Goal: Task Accomplishment & Management: Complete application form

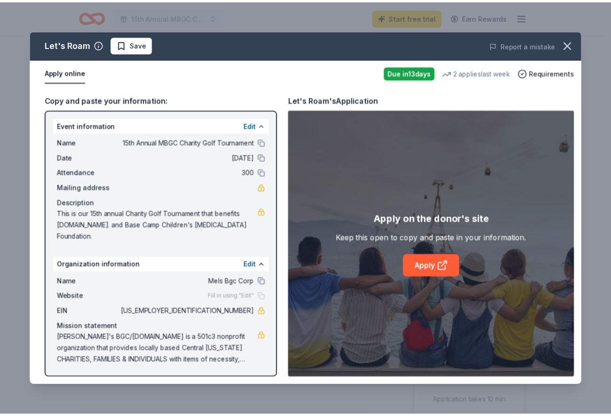
scroll to position [329, 0]
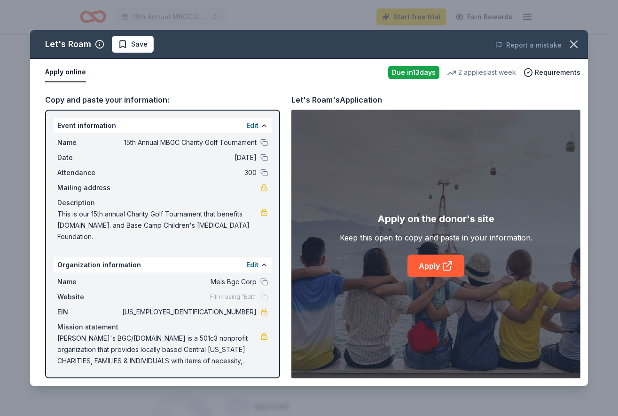
click at [576, 55] on span at bounding box center [574, 44] width 21 height 21
click at [571, 47] on icon "button" at bounding box center [574, 44] width 7 height 7
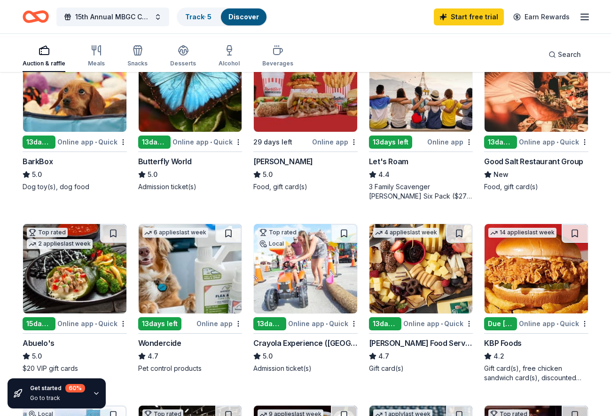
scroll to position [329, 0]
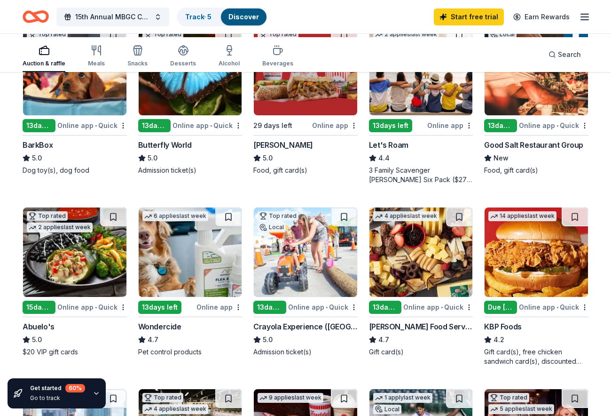
click at [313, 115] on img at bounding box center [305, 70] width 103 height 89
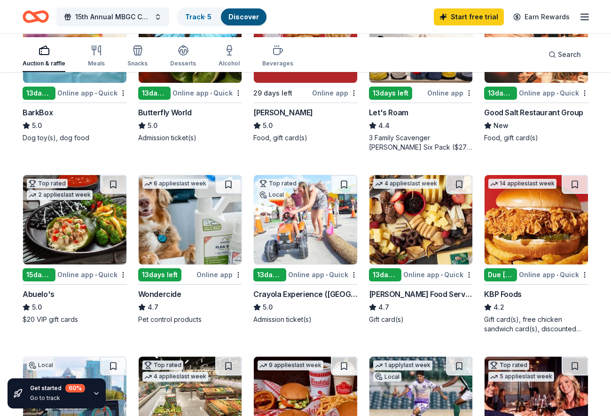
scroll to position [376, 0]
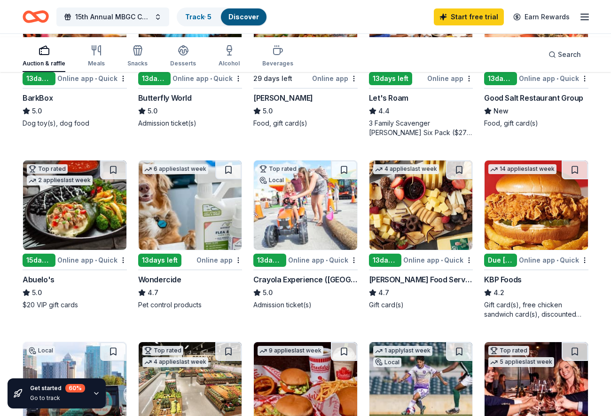
click at [204, 68] on img at bounding box center [190, 23] width 103 height 89
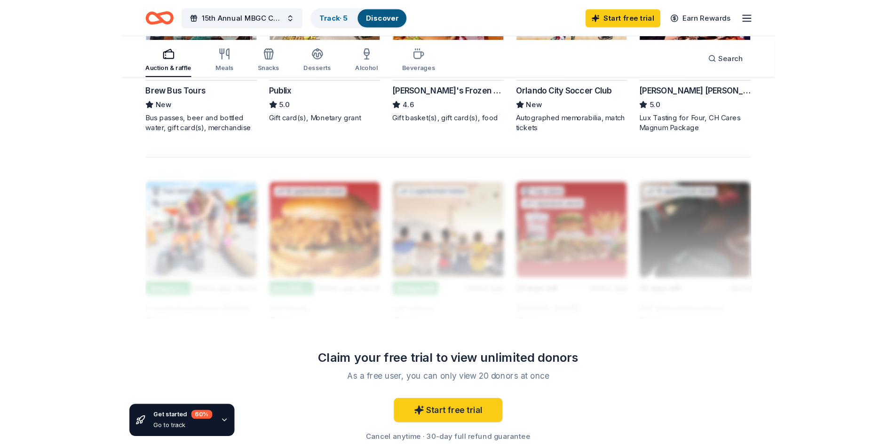
scroll to position [799, 0]
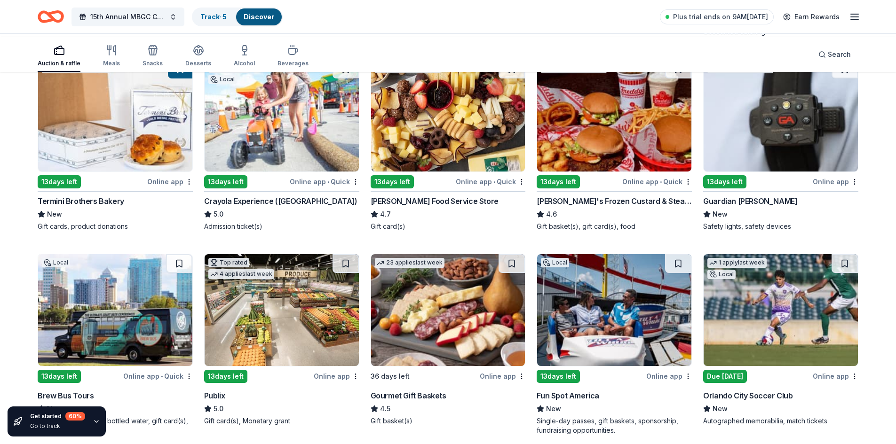
scroll to position [611, 0]
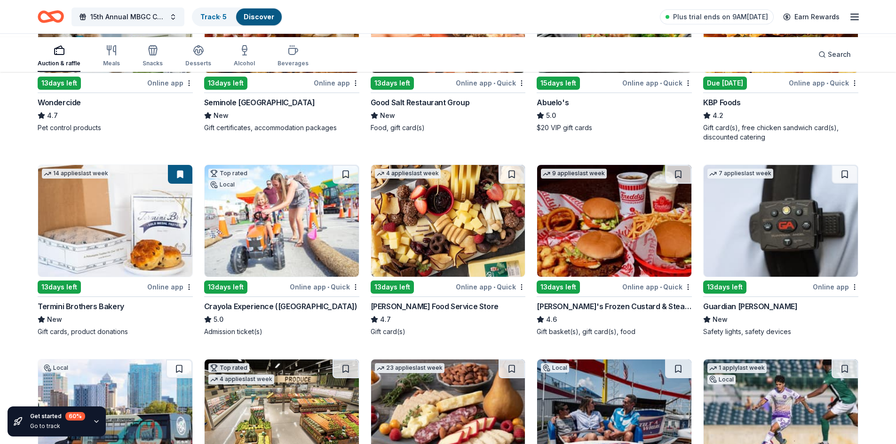
click at [307, 73] on img at bounding box center [282, 17] width 154 height 112
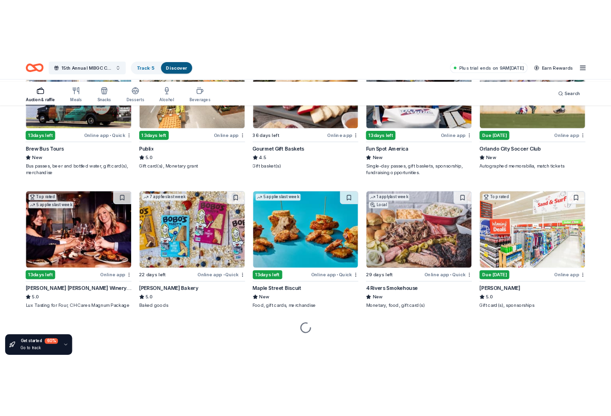
scroll to position [1082, 0]
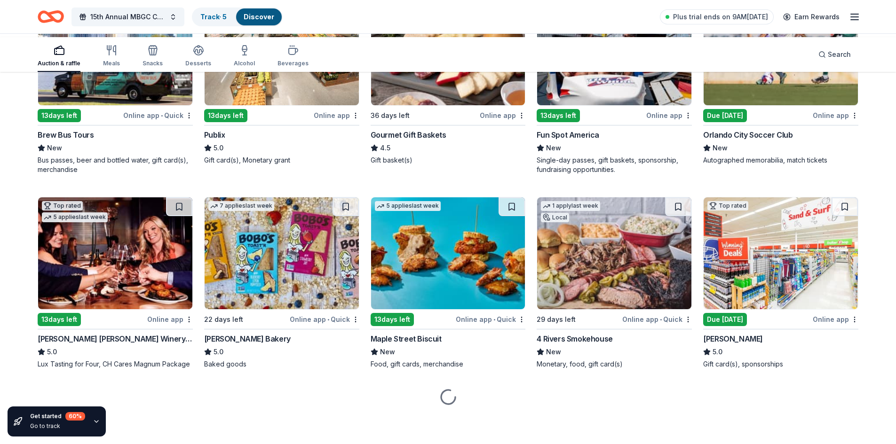
click at [234, 105] on img at bounding box center [282, 49] width 154 height 112
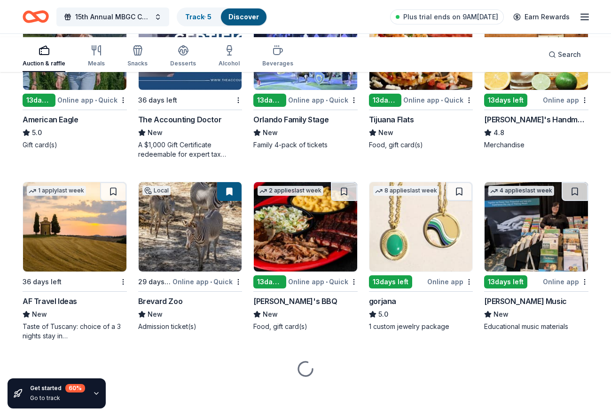
scroll to position [1624, 0]
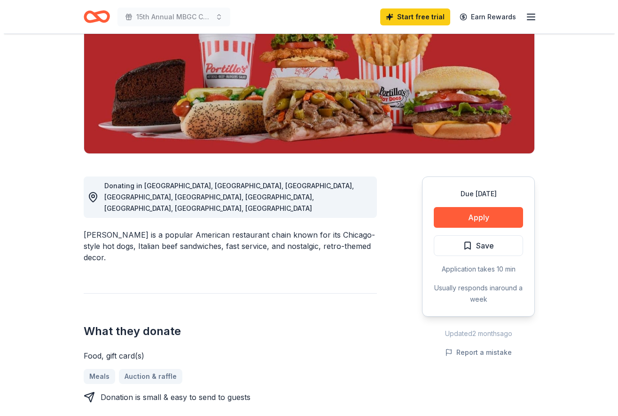
scroll to position [141, 0]
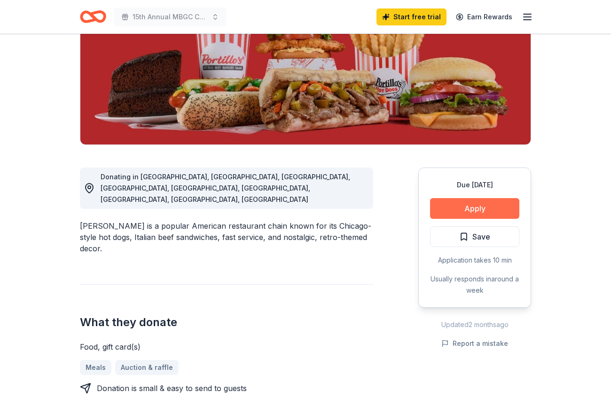
click at [459, 219] on button "Apply" at bounding box center [474, 208] width 89 height 21
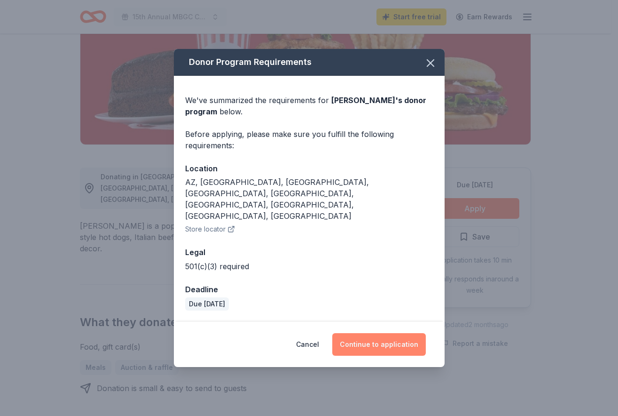
click at [386, 351] on button "Continue to application" at bounding box center [379, 344] width 94 height 23
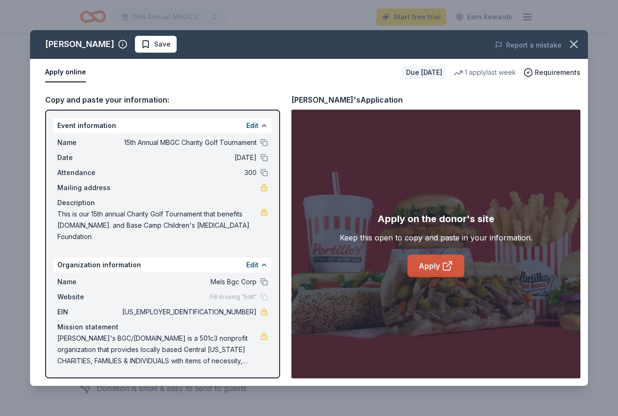
click at [438, 277] on link "Apply" at bounding box center [436, 265] width 57 height 23
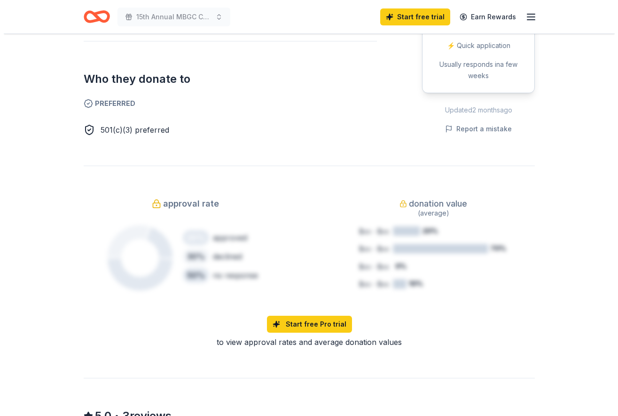
scroll to position [517, 0]
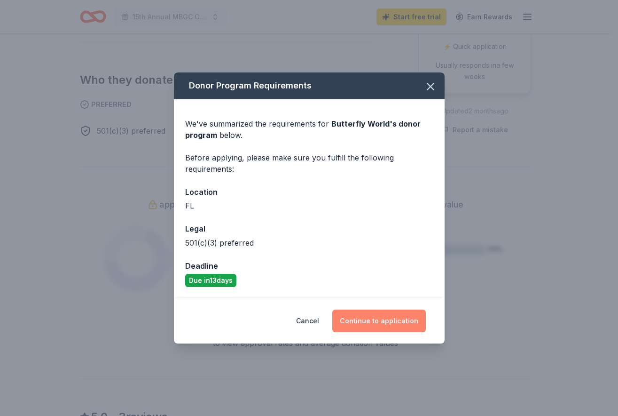
click at [405, 332] on button "Continue to application" at bounding box center [379, 320] width 94 height 23
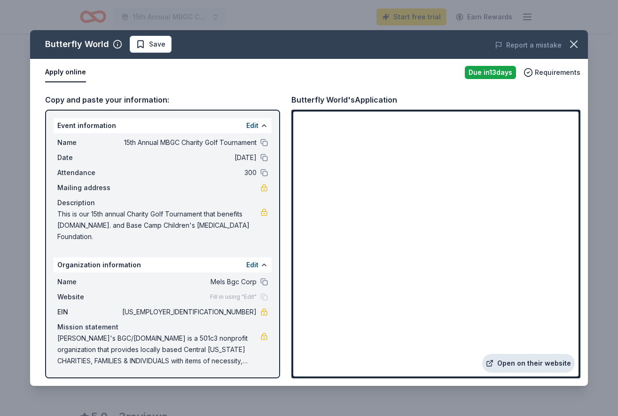
click at [515, 354] on link "Open on their website" at bounding box center [528, 363] width 93 height 19
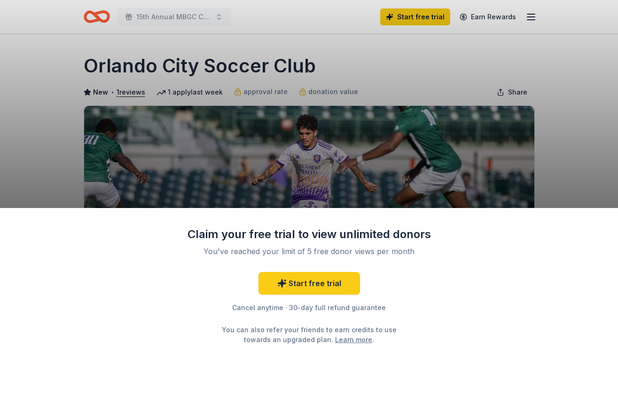
click at [561, 139] on div "Claim your free trial to view unlimited donors You've reached your limit of 5 f…" at bounding box center [309, 208] width 618 height 416
click at [325, 294] on link "Start free trial" at bounding box center [310, 283] width 102 height 23
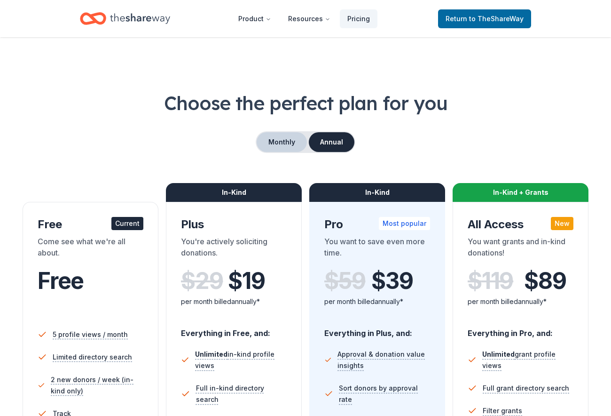
click at [278, 152] on button "Monthly" at bounding box center [282, 142] width 50 height 20
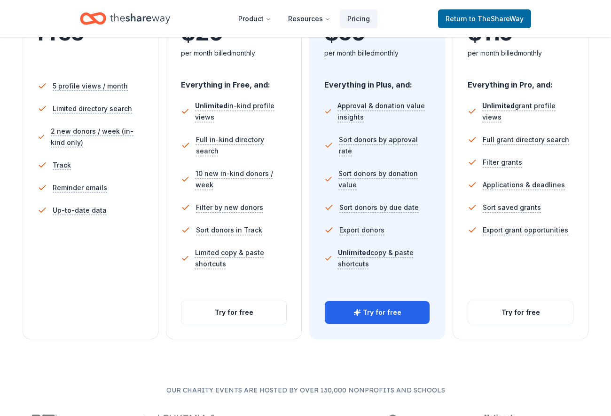
scroll to position [329, 0]
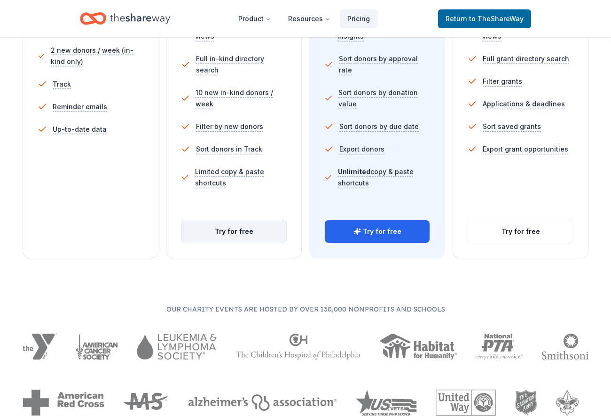
click at [238, 243] on button "Try for free" at bounding box center [234, 231] width 105 height 23
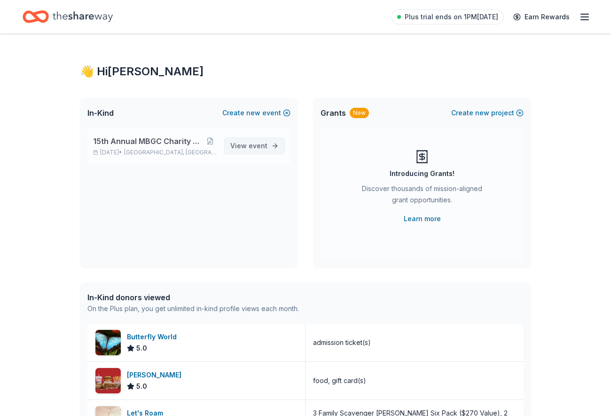
drag, startPoint x: 233, startPoint y: 177, endPoint x: 247, endPoint y: 180, distance: 14.5
click at [234, 151] on span "View event" at bounding box center [248, 145] width 37 height 11
click at [258, 154] on link "View event" at bounding box center [254, 145] width 61 height 17
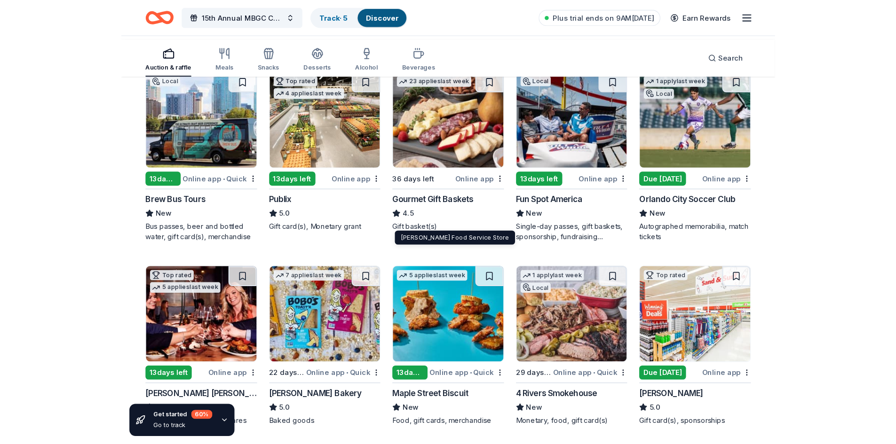
scroll to position [894, 0]
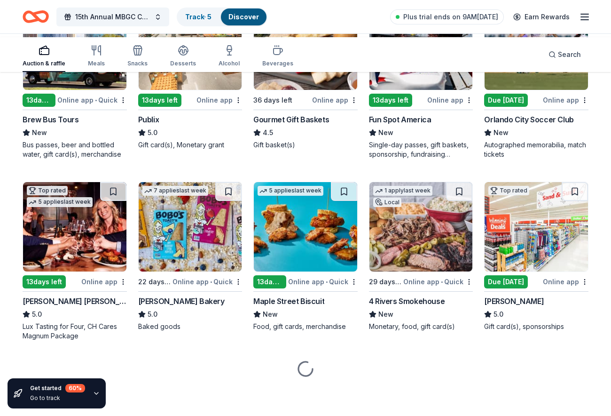
click at [532, 90] on img at bounding box center [536, 44] width 103 height 89
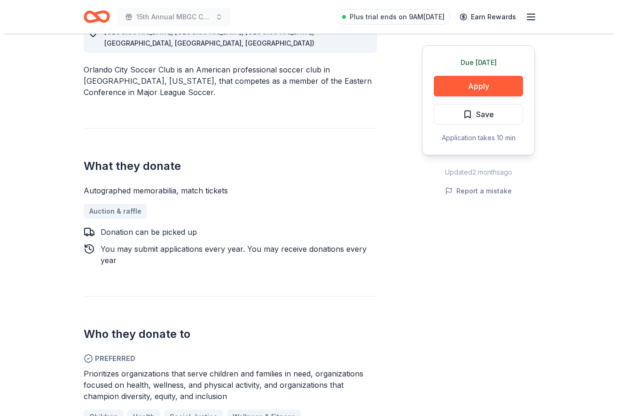
scroll to position [376, 0]
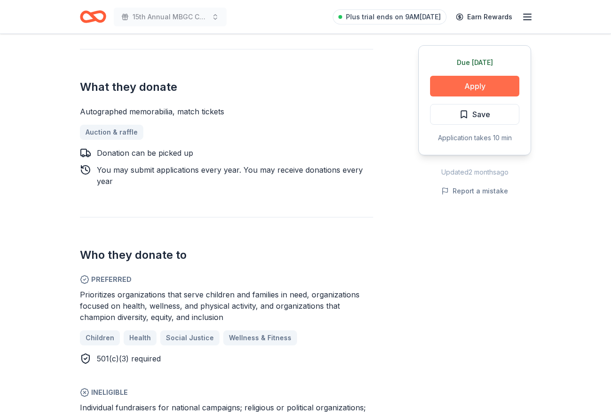
click at [478, 96] on button "Apply" at bounding box center [474, 86] width 89 height 21
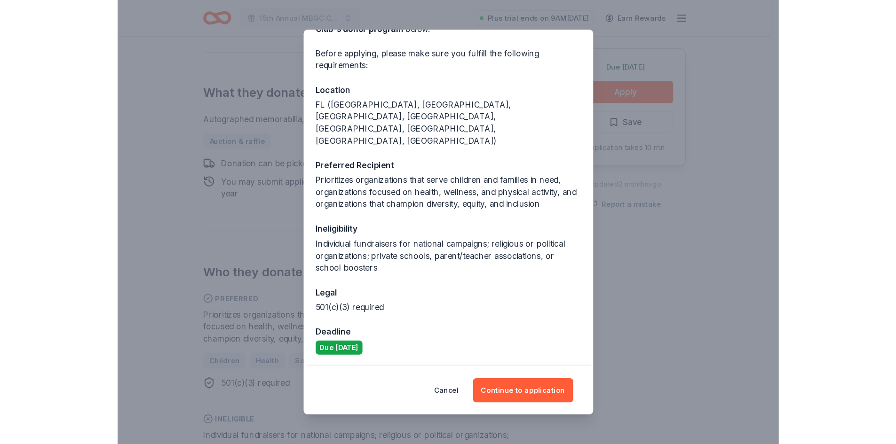
scroll to position [144, 0]
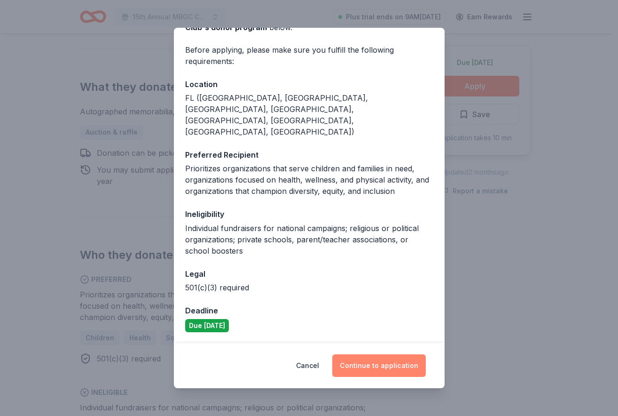
click at [402, 365] on button "Continue to application" at bounding box center [379, 365] width 94 height 23
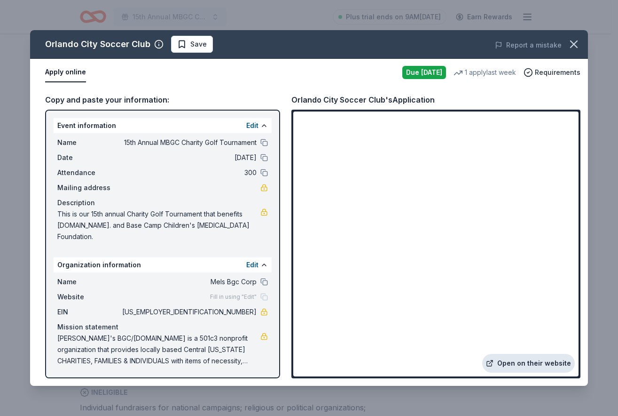
click at [527, 354] on link "Open on their website" at bounding box center [528, 363] width 93 height 19
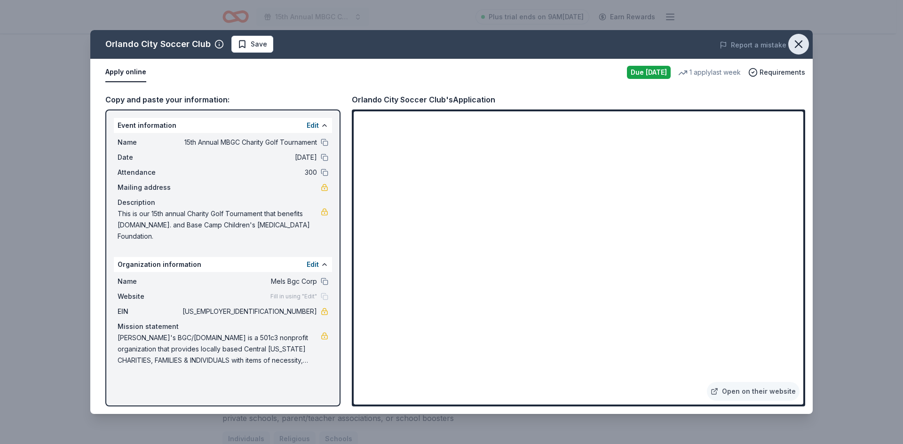
click at [611, 47] on icon "button" at bounding box center [798, 44] width 7 height 7
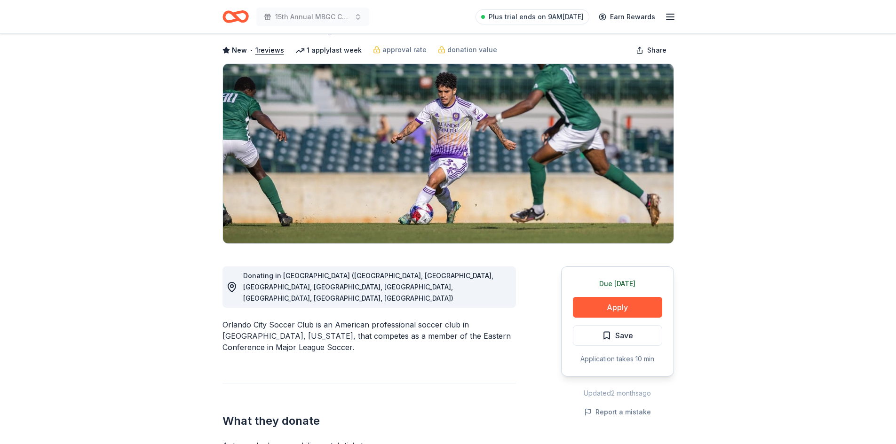
scroll to position [0, 0]
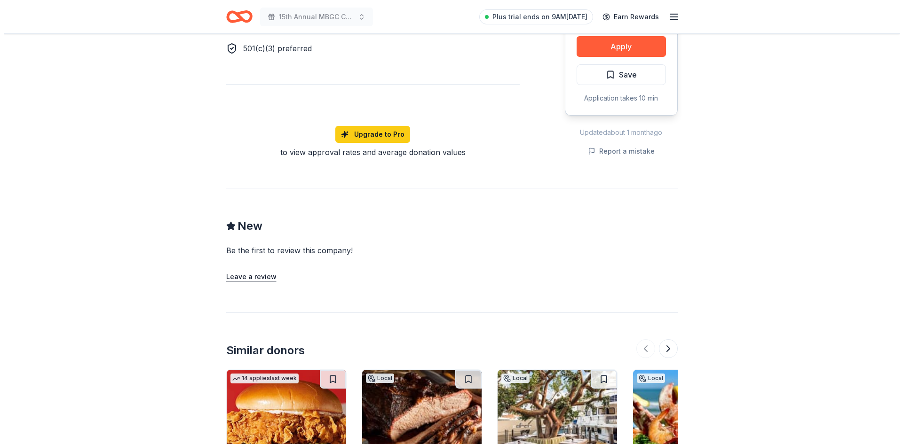
scroll to position [517, 0]
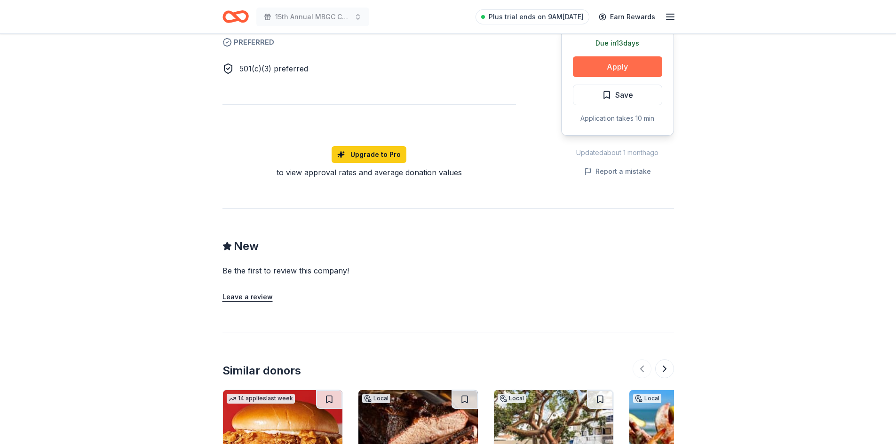
click at [596, 77] on button "Apply" at bounding box center [617, 66] width 89 height 21
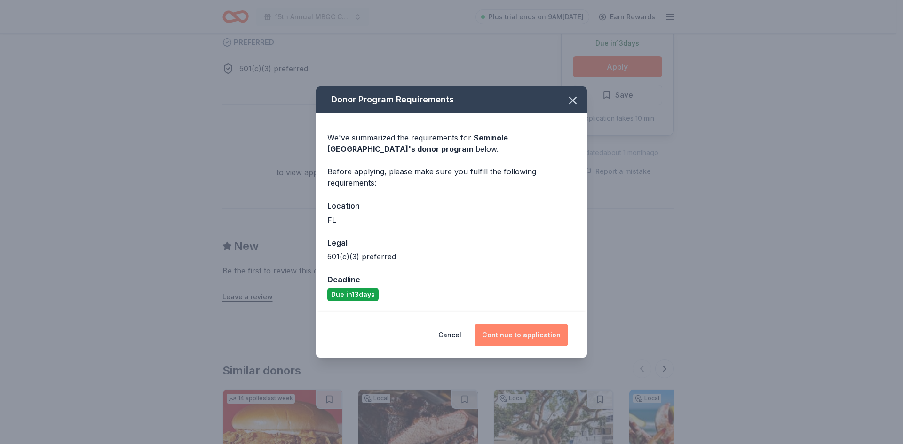
click at [523, 347] on button "Continue to application" at bounding box center [522, 335] width 94 height 23
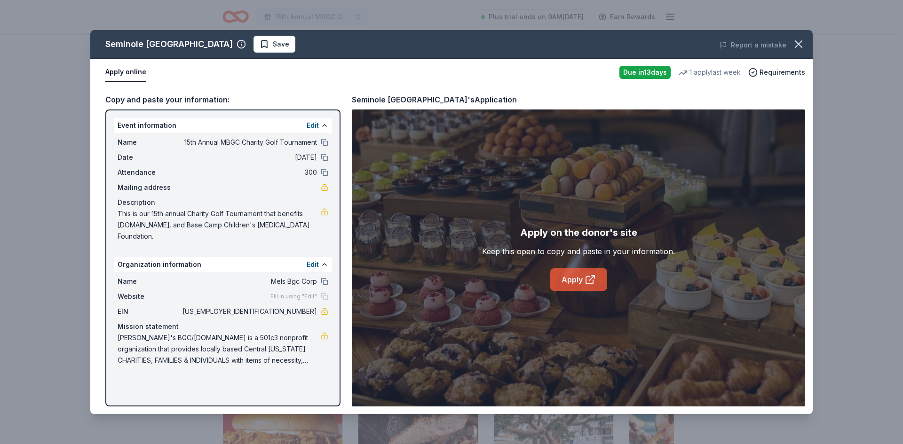
click at [596, 285] on icon at bounding box center [590, 279] width 11 height 11
click at [591, 285] on icon at bounding box center [590, 279] width 11 height 11
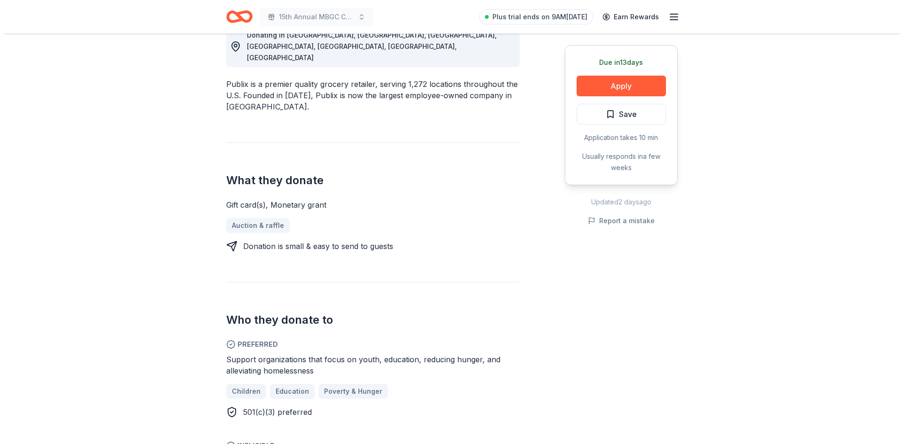
scroll to position [376, 0]
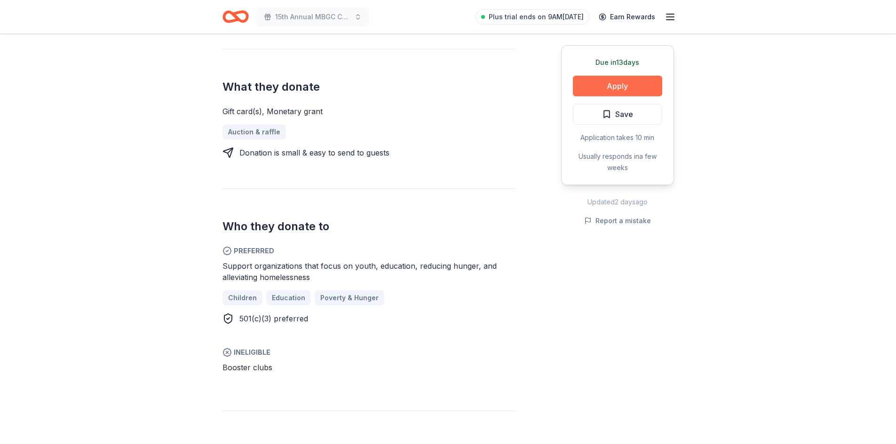
click at [611, 96] on button "Apply" at bounding box center [617, 86] width 89 height 21
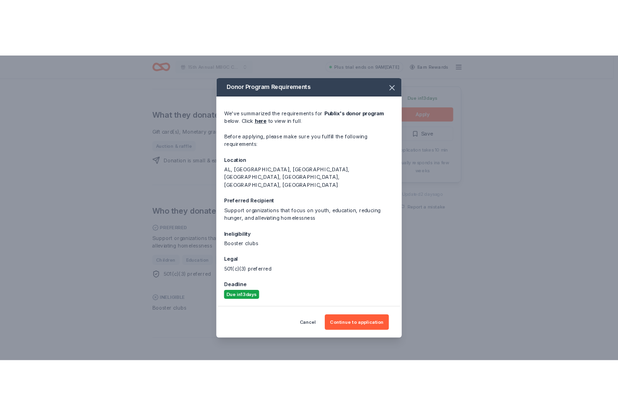
scroll to position [62, 0]
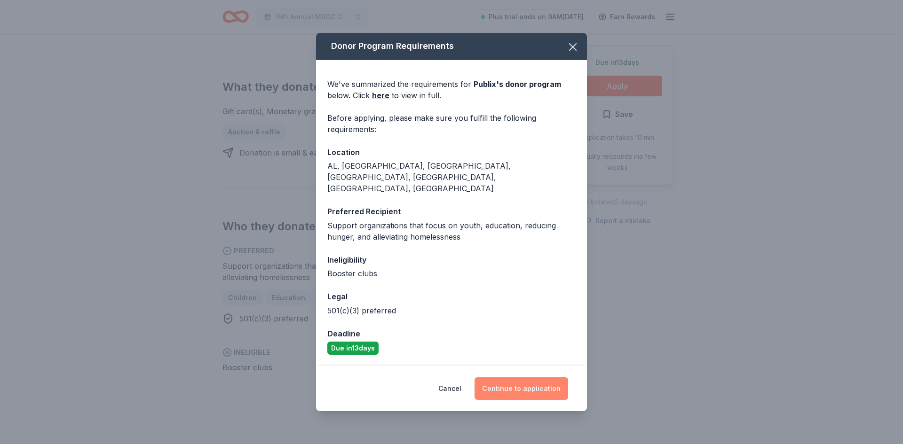
click at [548, 396] on button "Continue to application" at bounding box center [522, 389] width 94 height 23
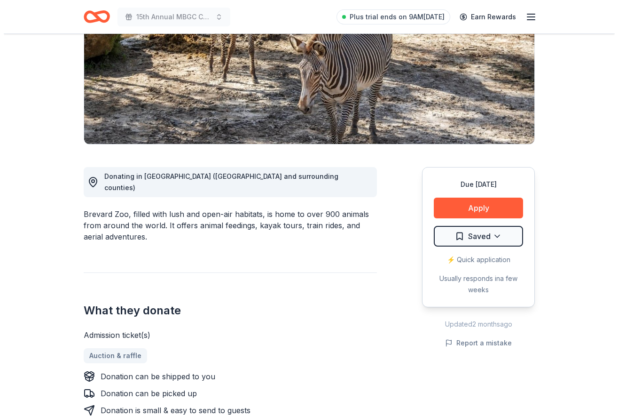
scroll to position [282, 0]
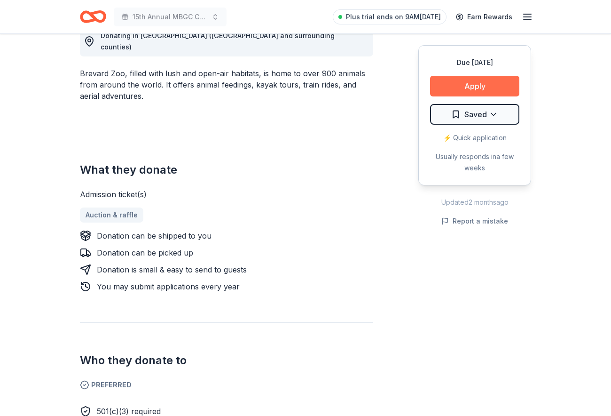
click at [462, 96] on button "Apply" at bounding box center [474, 86] width 89 height 21
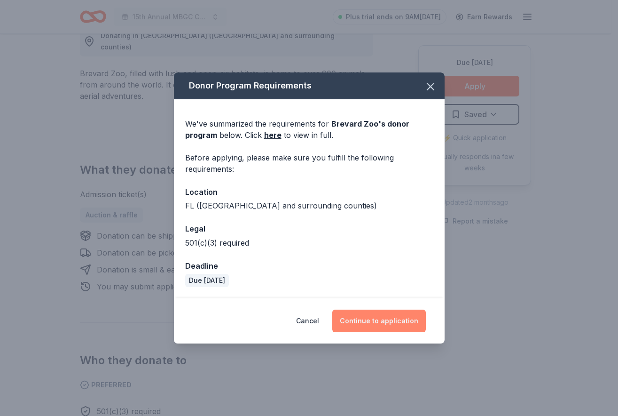
click at [408, 332] on button "Continue to application" at bounding box center [379, 320] width 94 height 23
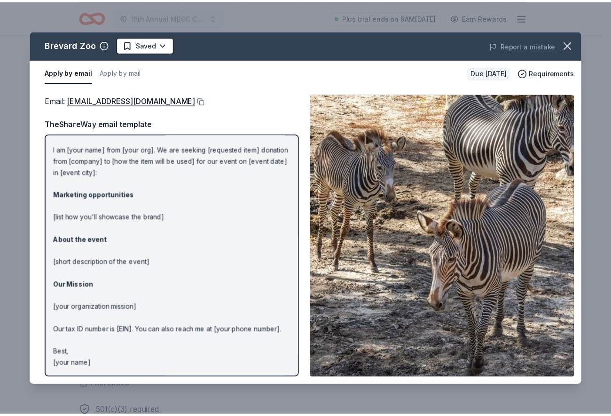
scroll to position [157, 0]
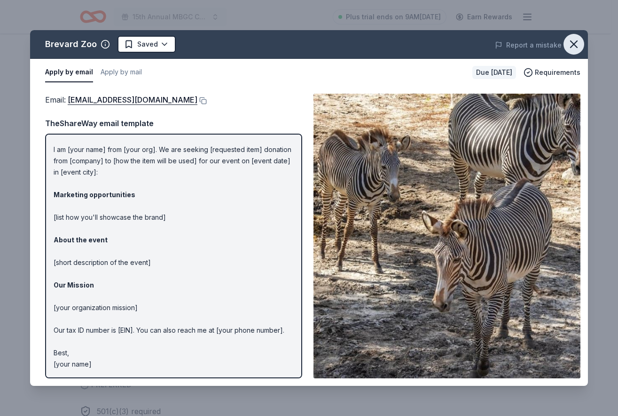
click at [571, 47] on icon "button" at bounding box center [574, 44] width 7 height 7
